Goal: Navigation & Orientation: Go to known website

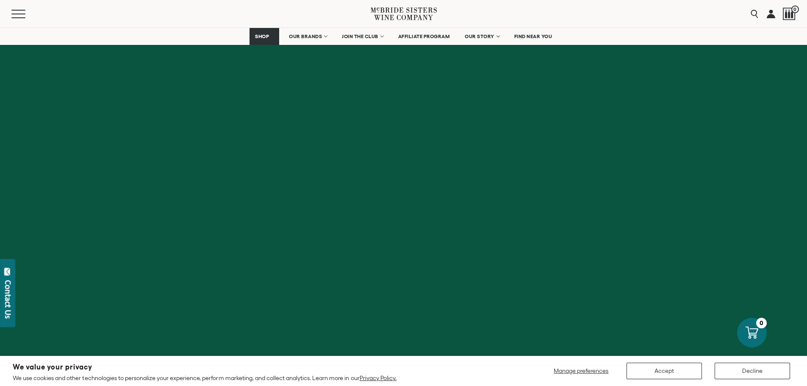
scroll to position [4065, 0]
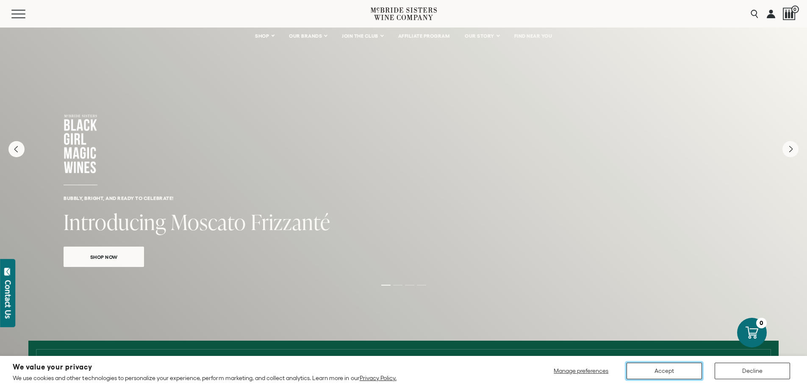
click at [662, 371] on button "Accept" at bounding box center [663, 371] width 75 height 17
